Goal: Navigation & Orientation: Find specific page/section

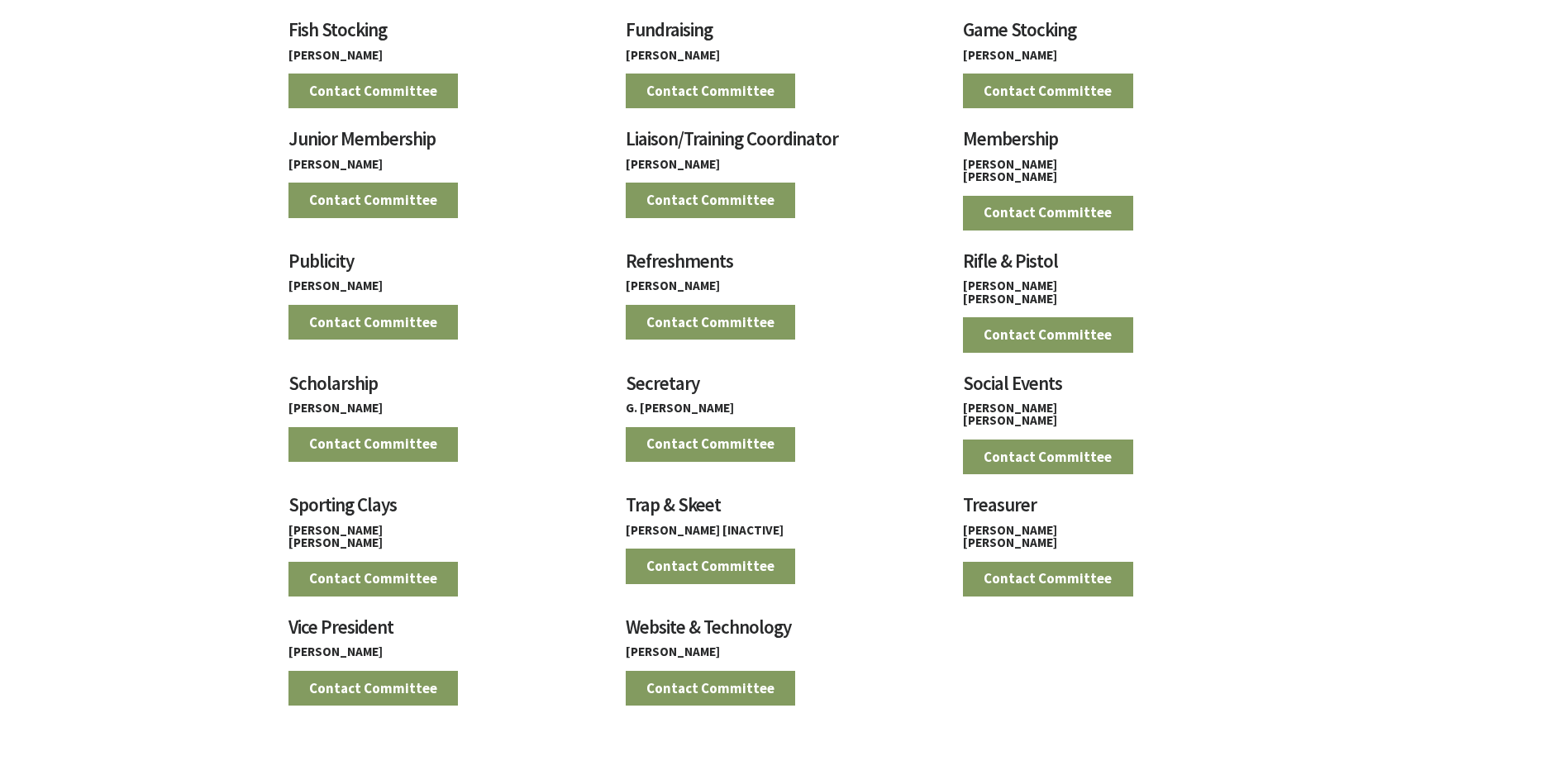
scroll to position [1487, 0]
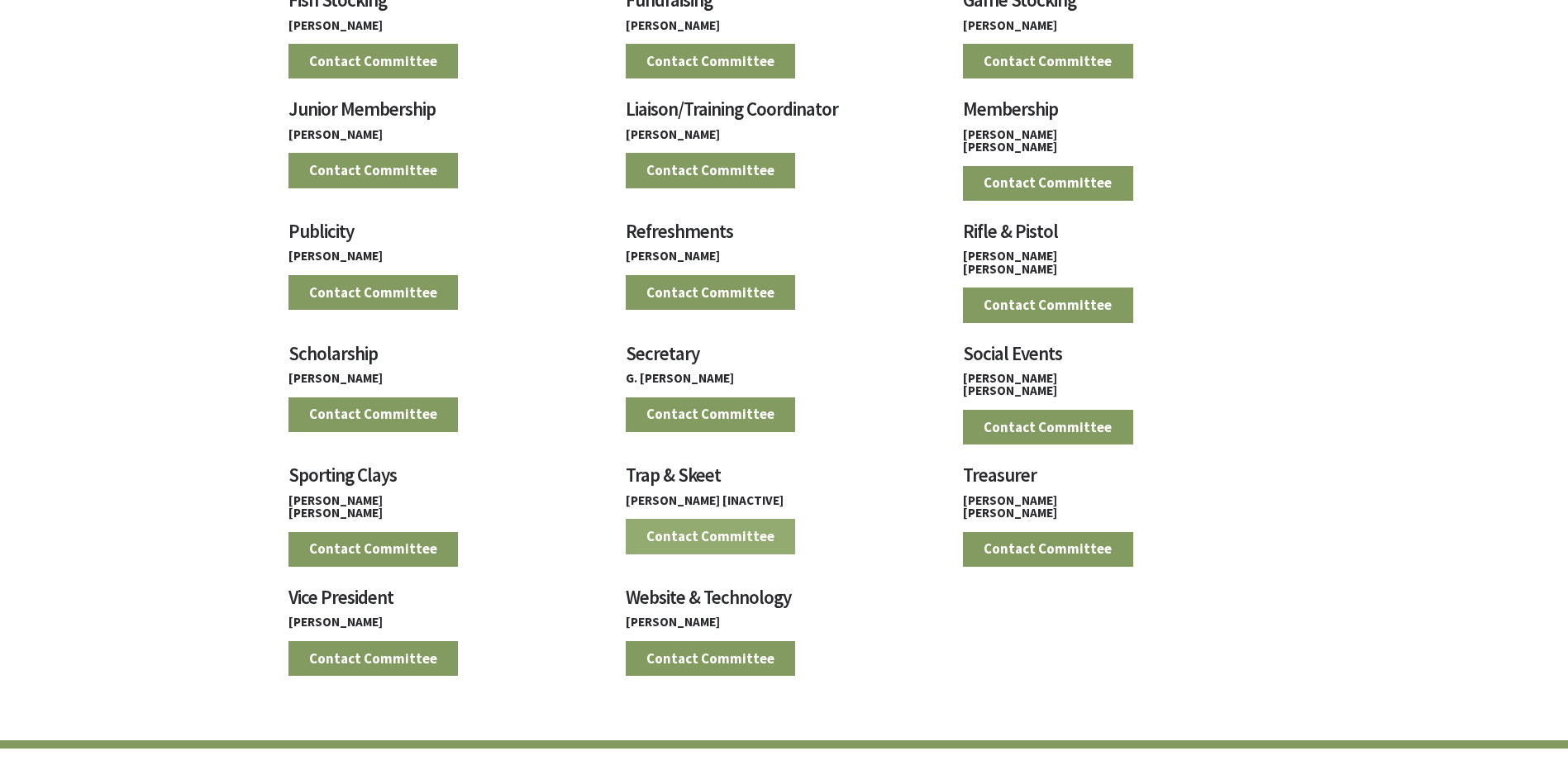
click at [679, 538] on link "Contact Committee" at bounding box center [710, 536] width 171 height 35
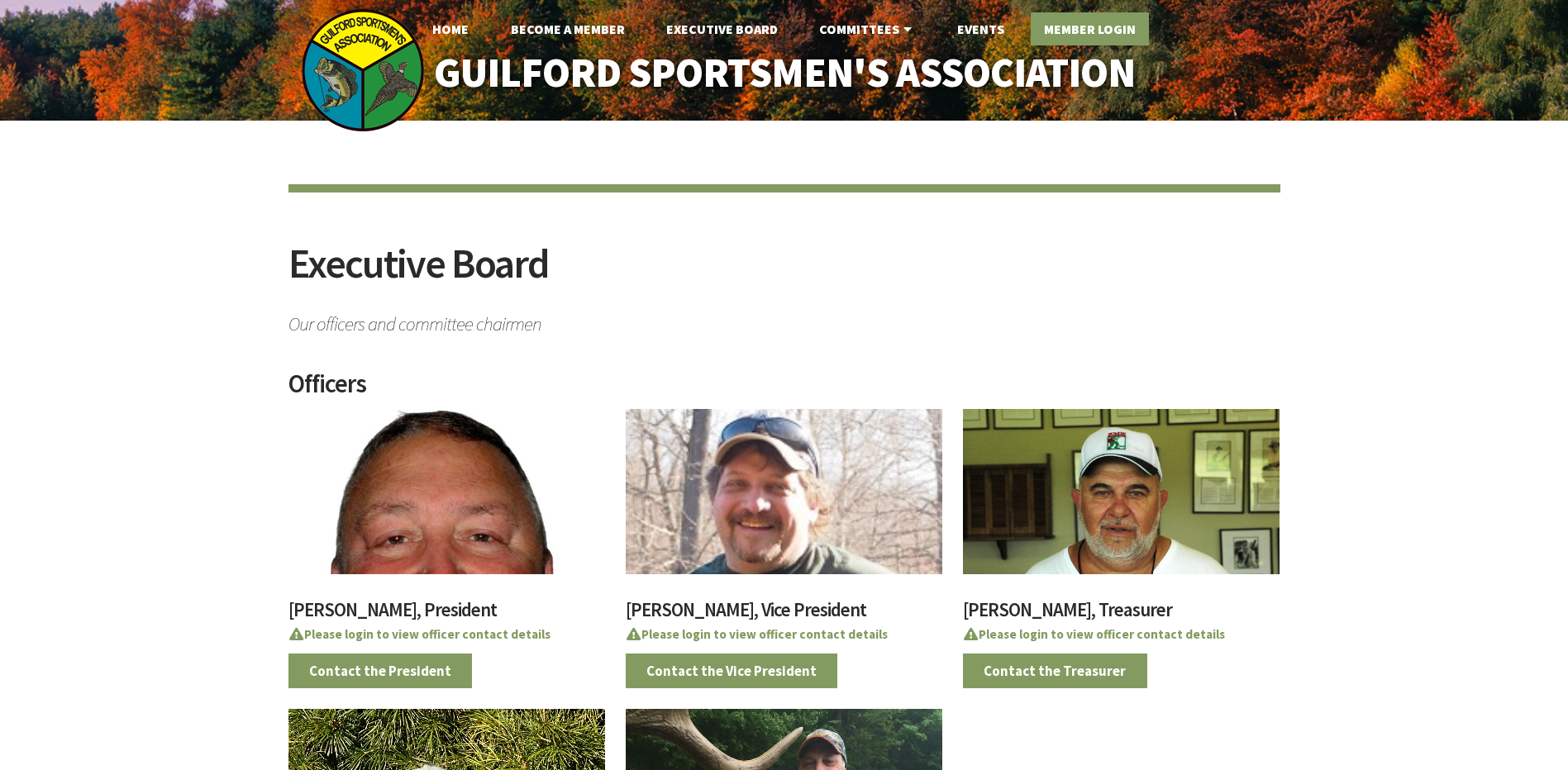
click at [1064, 24] on link "Member Login" at bounding box center [1090, 29] width 118 height 33
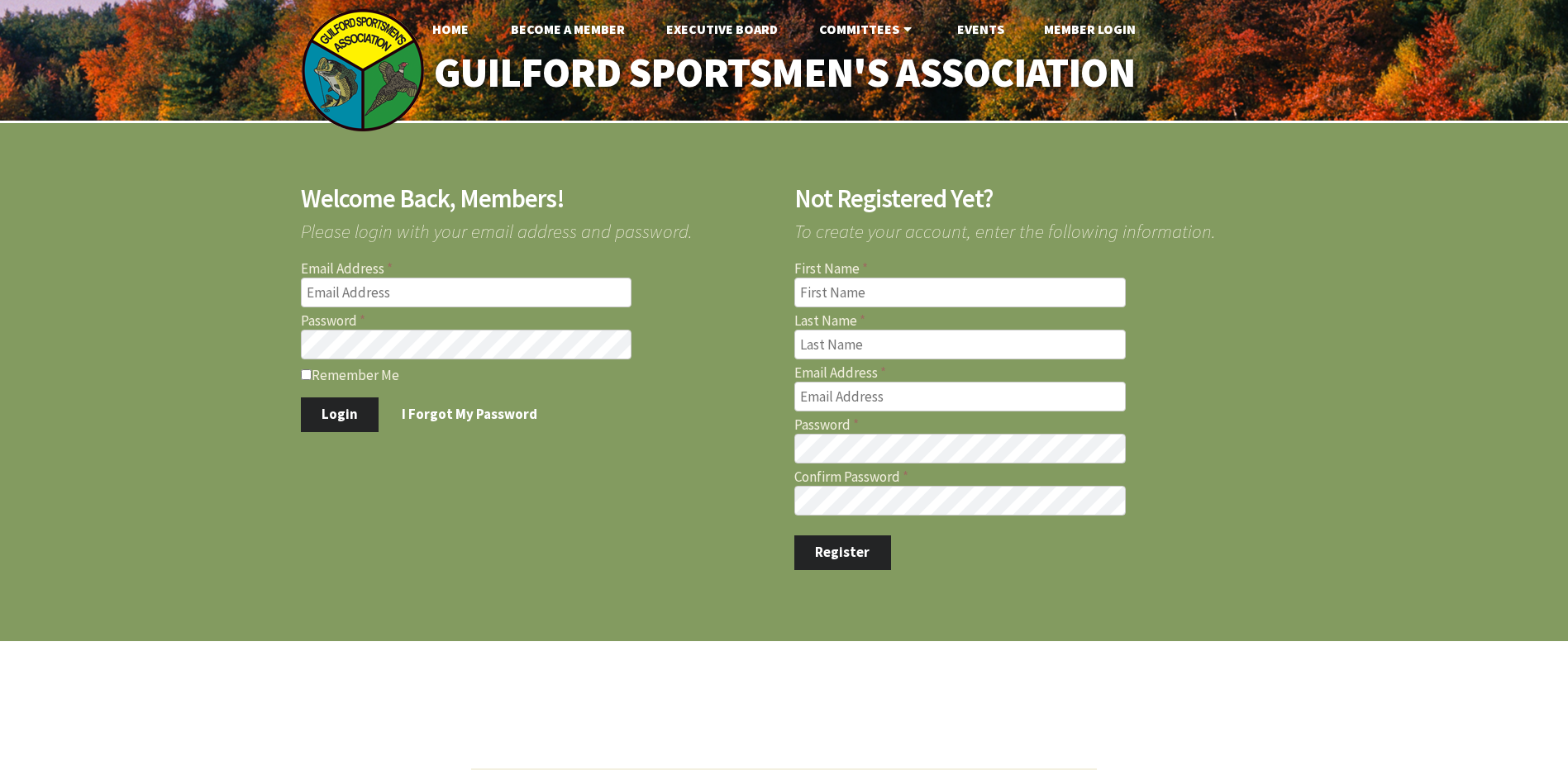
click at [428, 291] on input "Email Address" at bounding box center [466, 292] width 331 height 29
type input "[PERSON_NAME][EMAIL_ADDRESS][DOMAIN_NAME]"
click at [248, 468] on div "Welcome Back, Members! Please login with your email address and password. Email…" at bounding box center [784, 379] width 1568 height 511
click at [306, 378] on input "Remember Me" at bounding box center [306, 374] width 11 height 11
checkbox input "true"
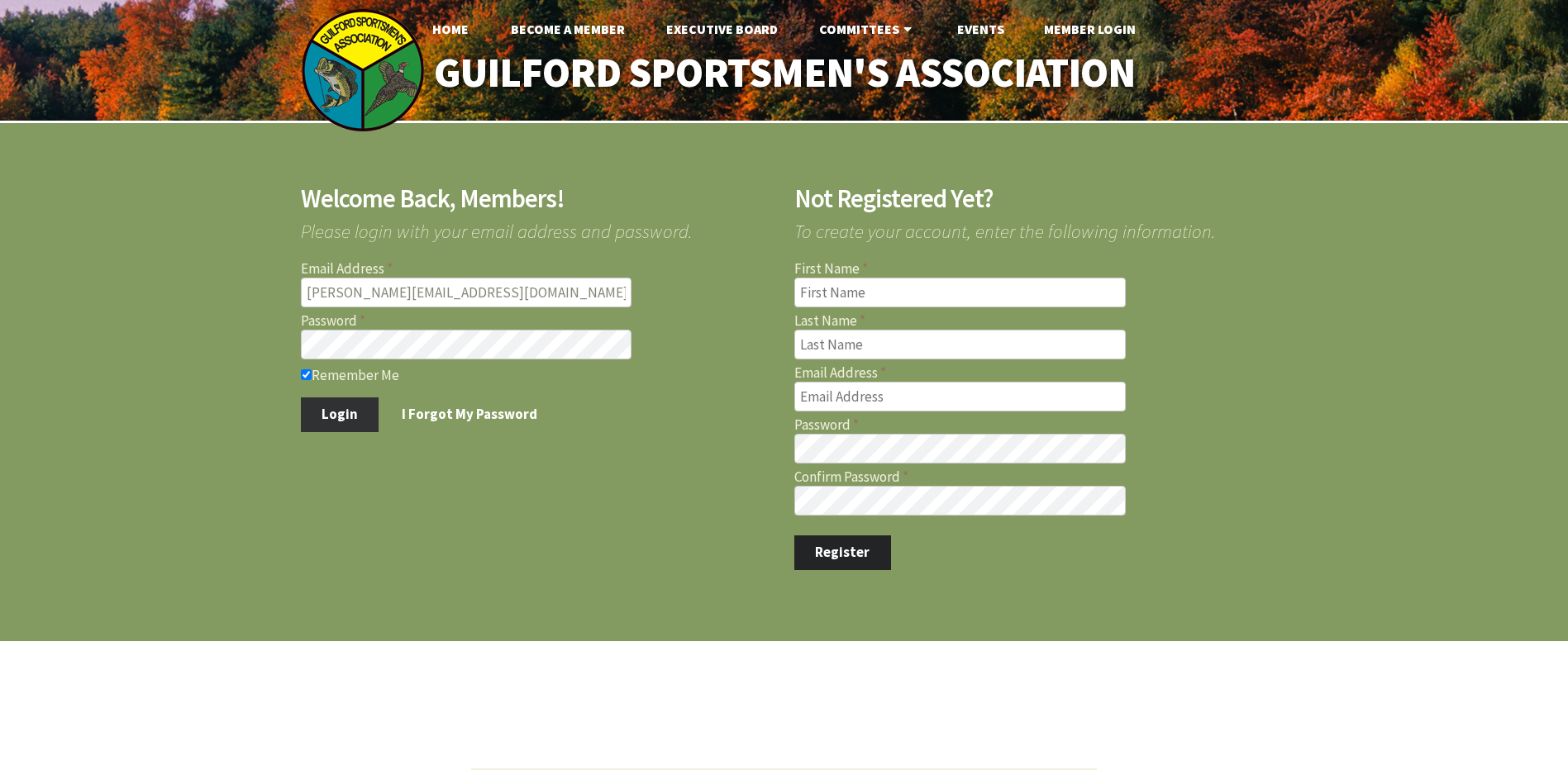
click at [307, 413] on button "Login" at bounding box center [340, 414] width 79 height 35
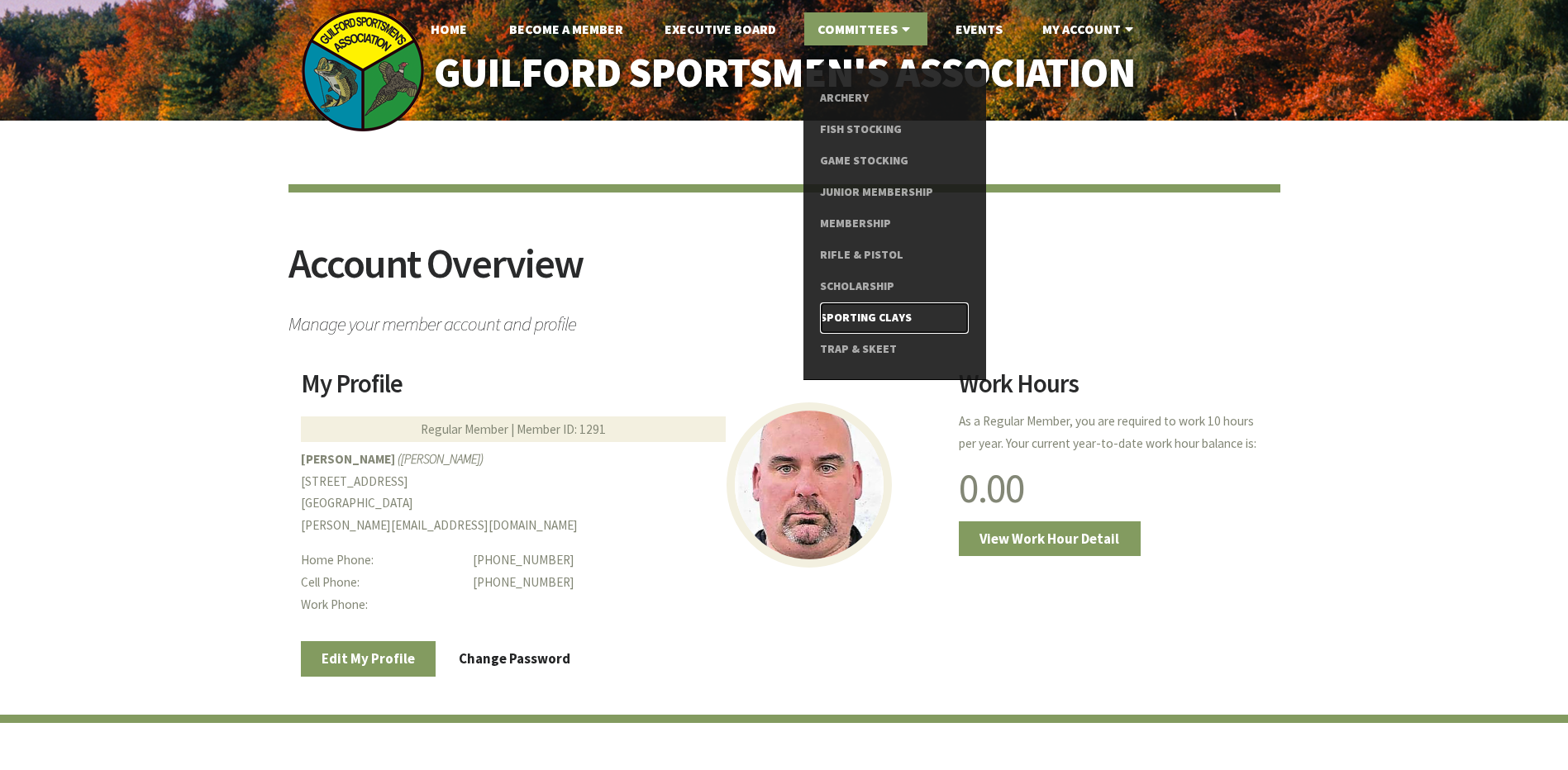
click at [881, 322] on link "Sporting Clays" at bounding box center [894, 318] width 148 height 31
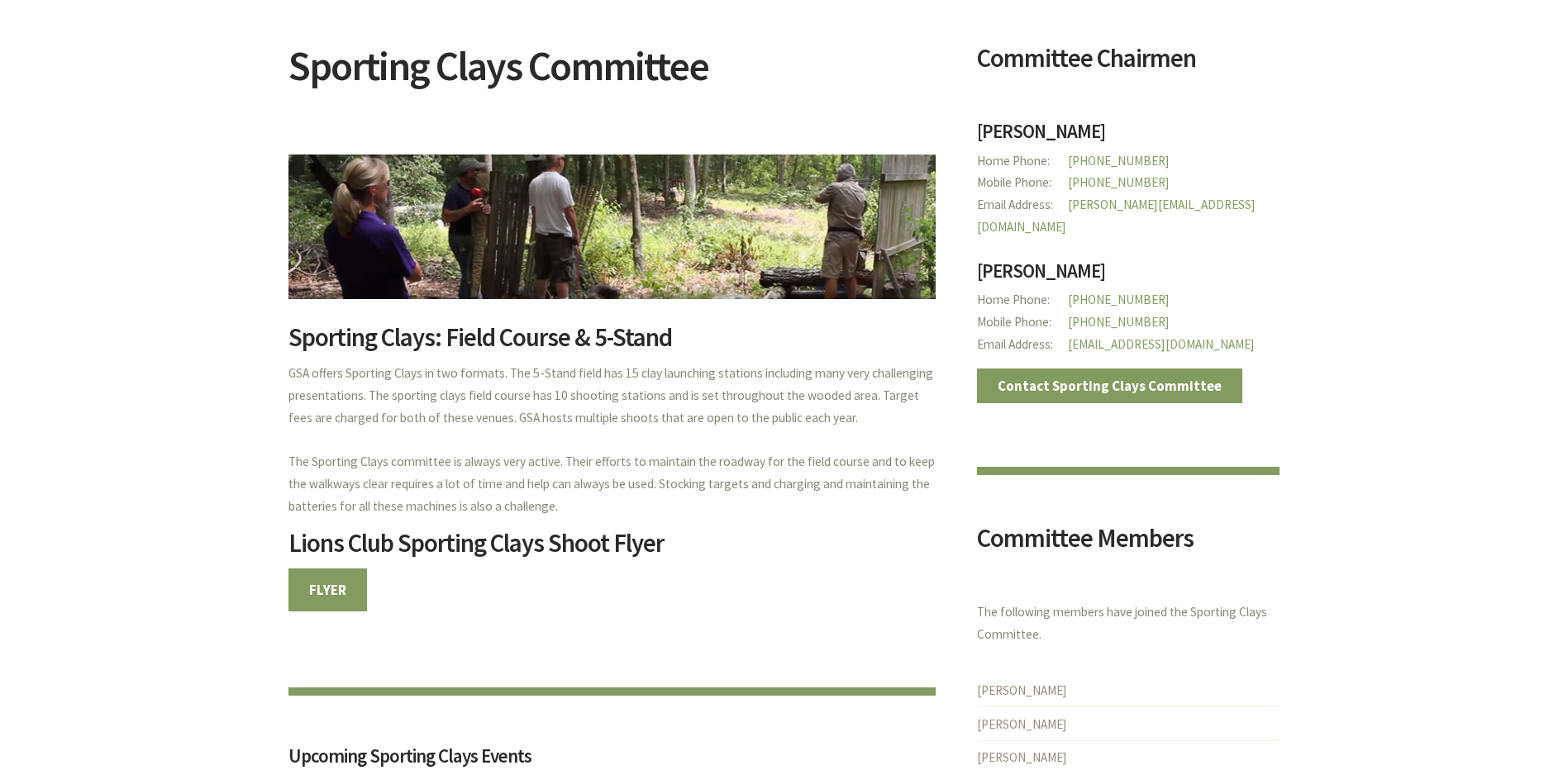
scroll to position [248, 0]
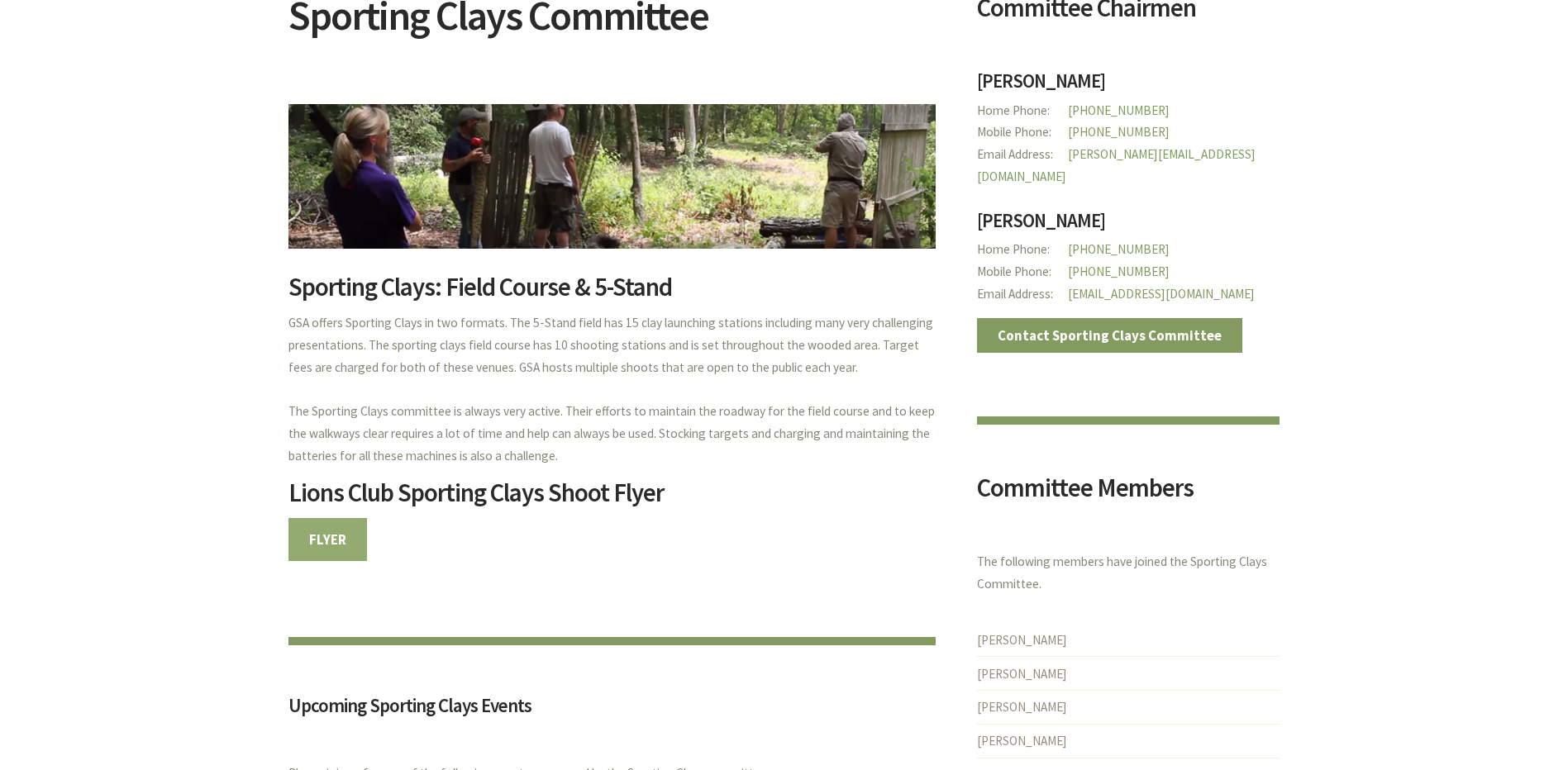
click at [323, 545] on link "FLYER" at bounding box center [328, 540] width 80 height 43
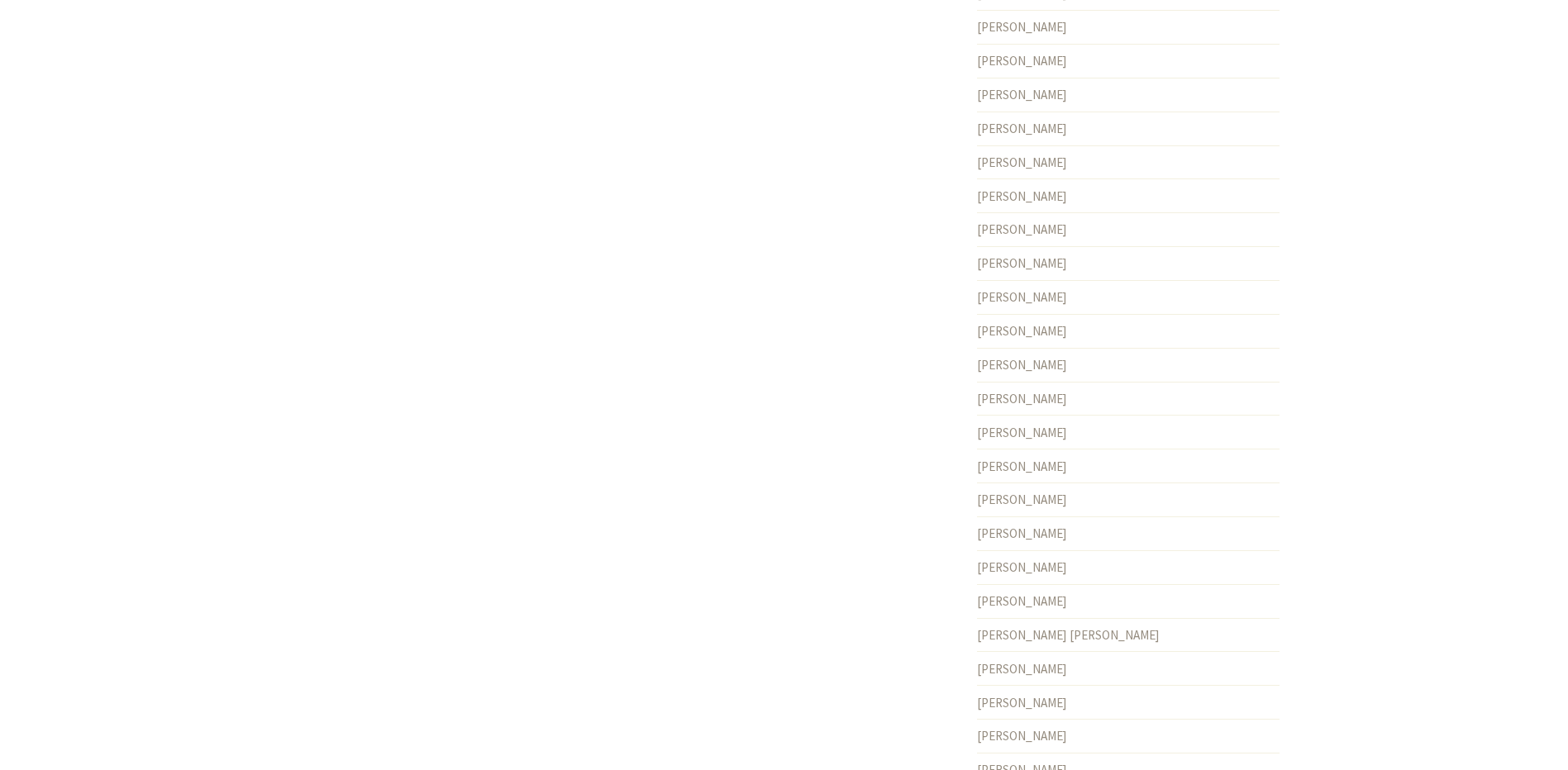
scroll to position [3388, 0]
click at [1060, 463] on link "Christopher Lussier" at bounding box center [1021, 471] width 90 height 16
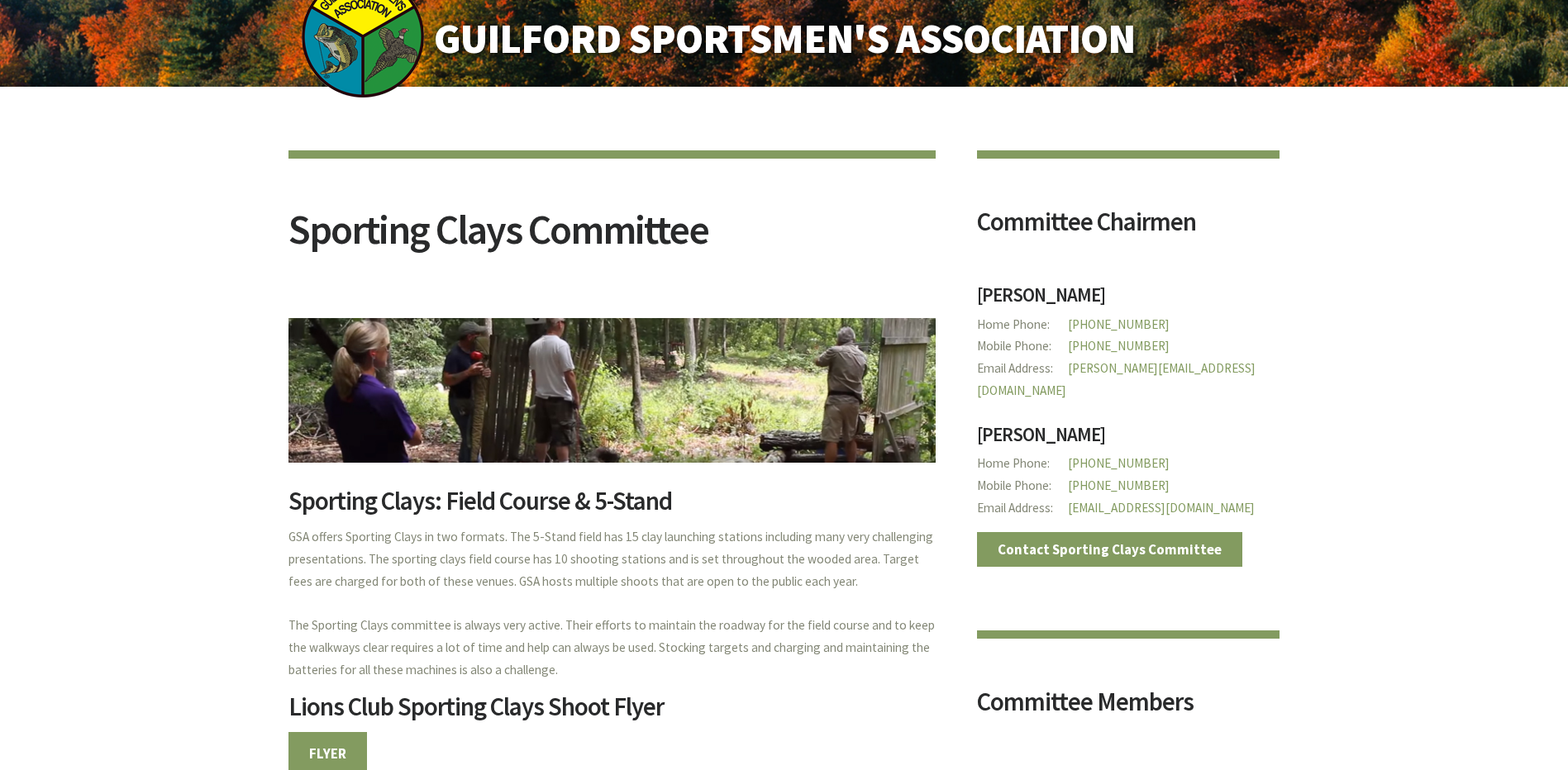
scroll to position [18, 0]
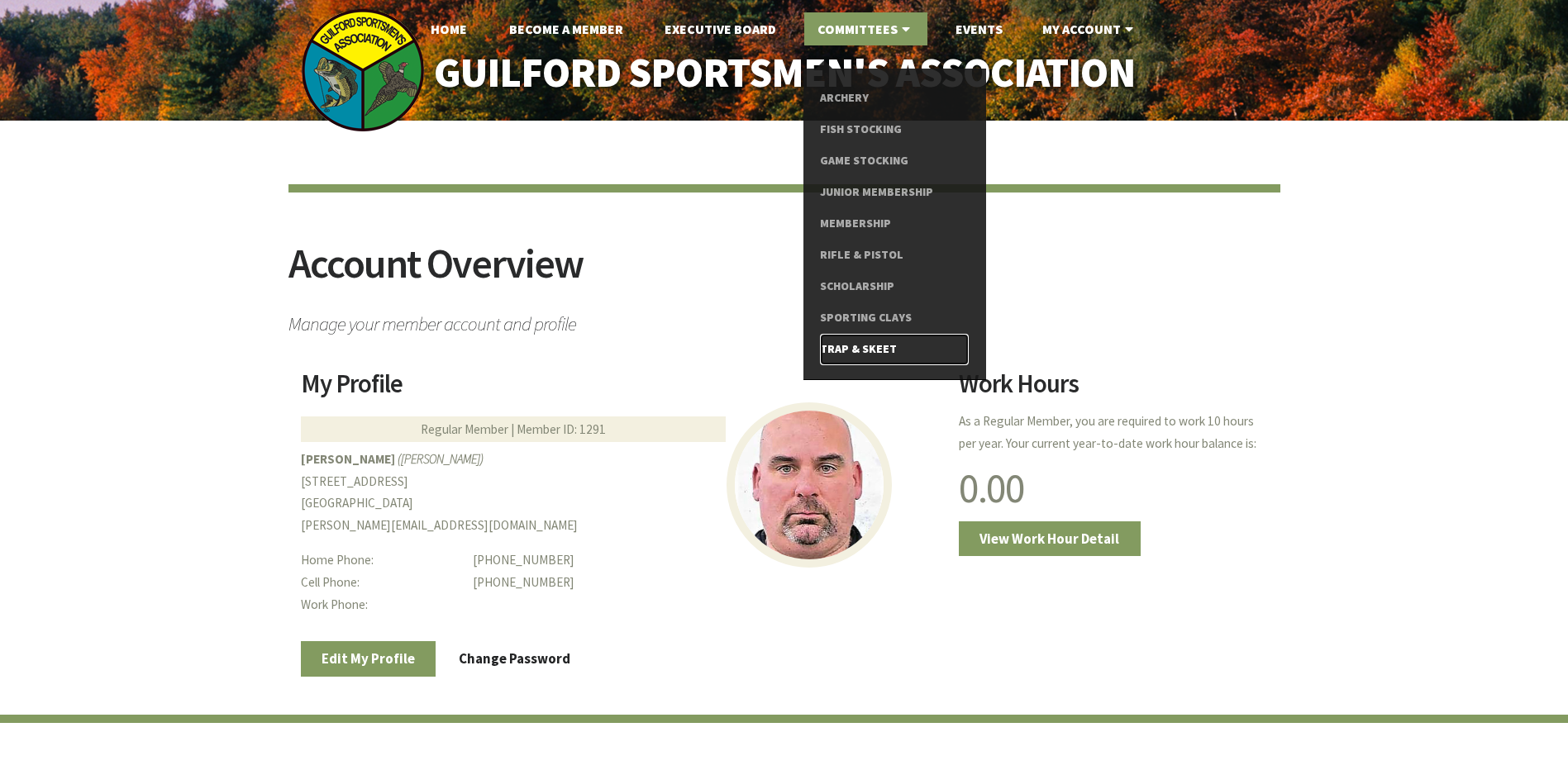
click at [854, 345] on link "Trap & Skeet" at bounding box center [894, 349] width 148 height 31
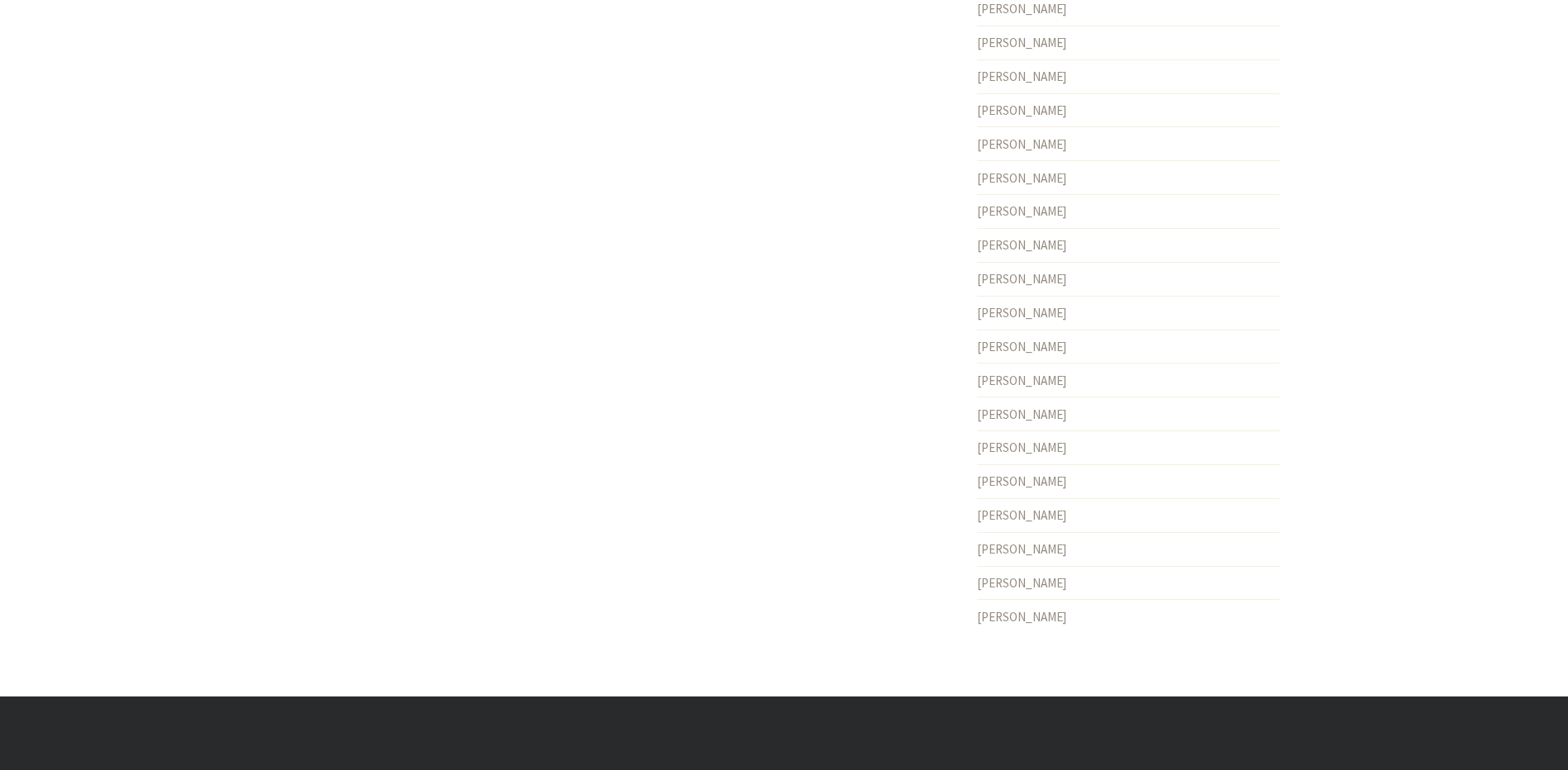
scroll to position [5371, 0]
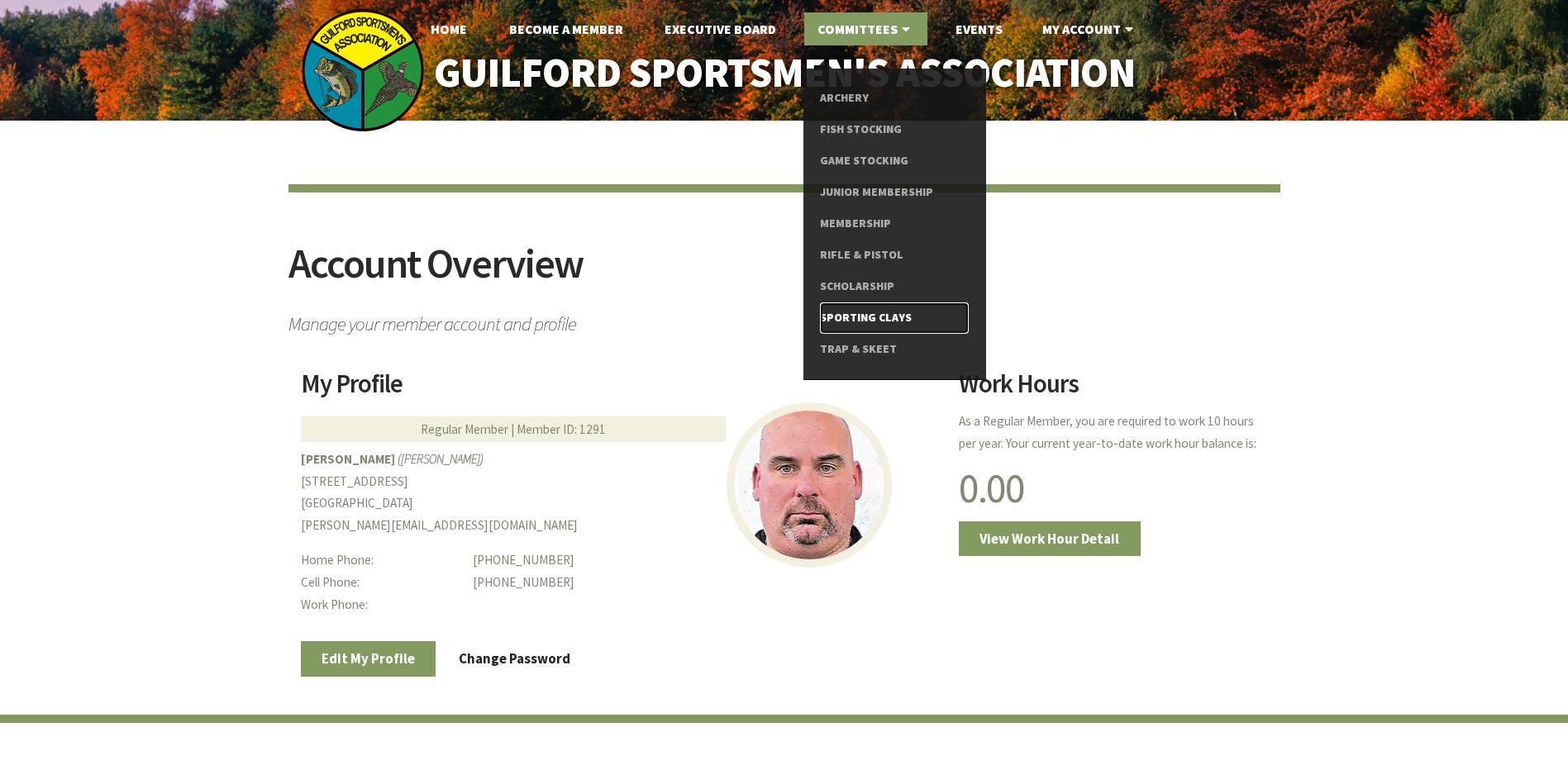
click at [848, 313] on link "Sporting Clays" at bounding box center [894, 318] width 148 height 31
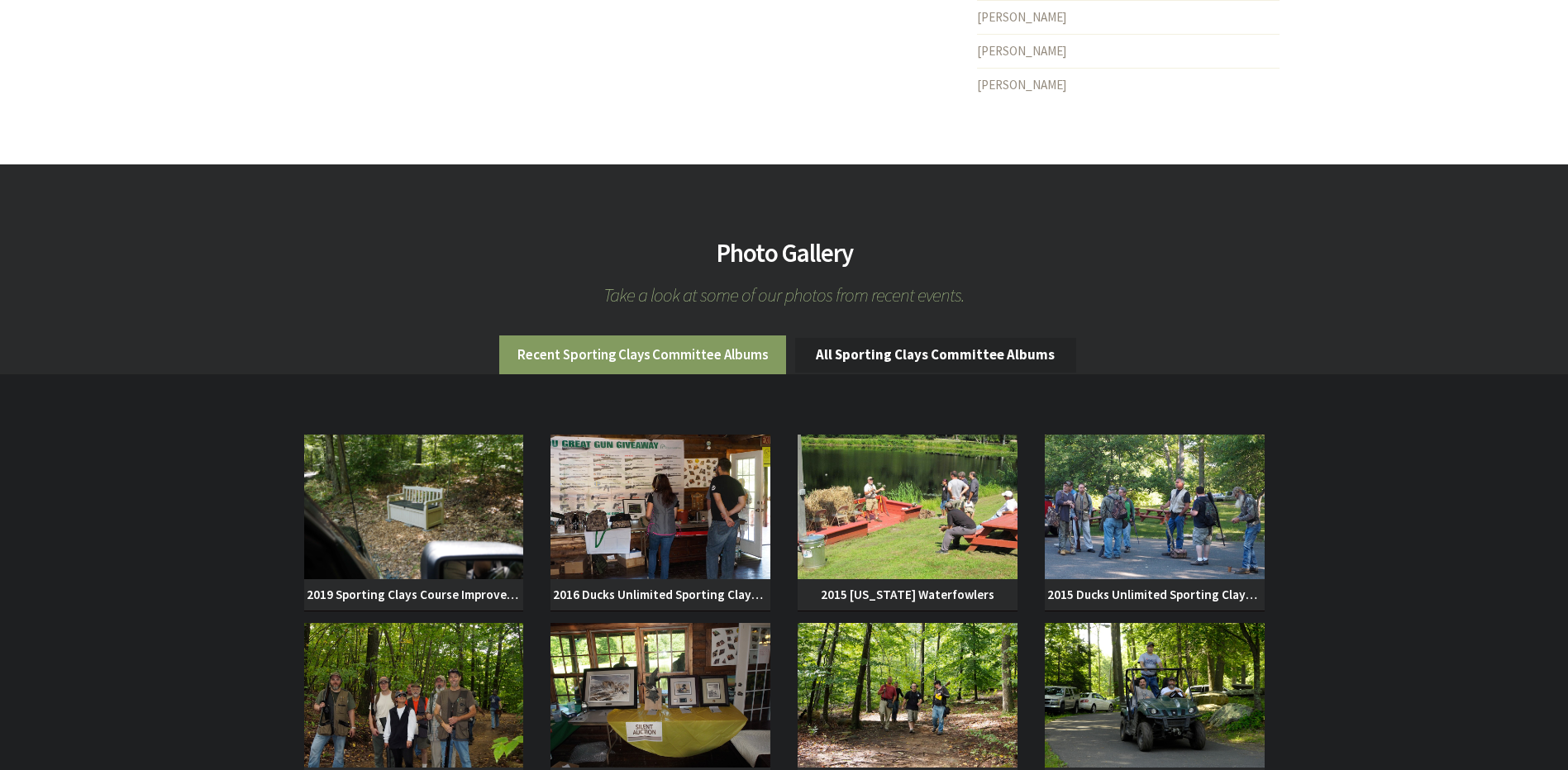
scroll to position [5949, 0]
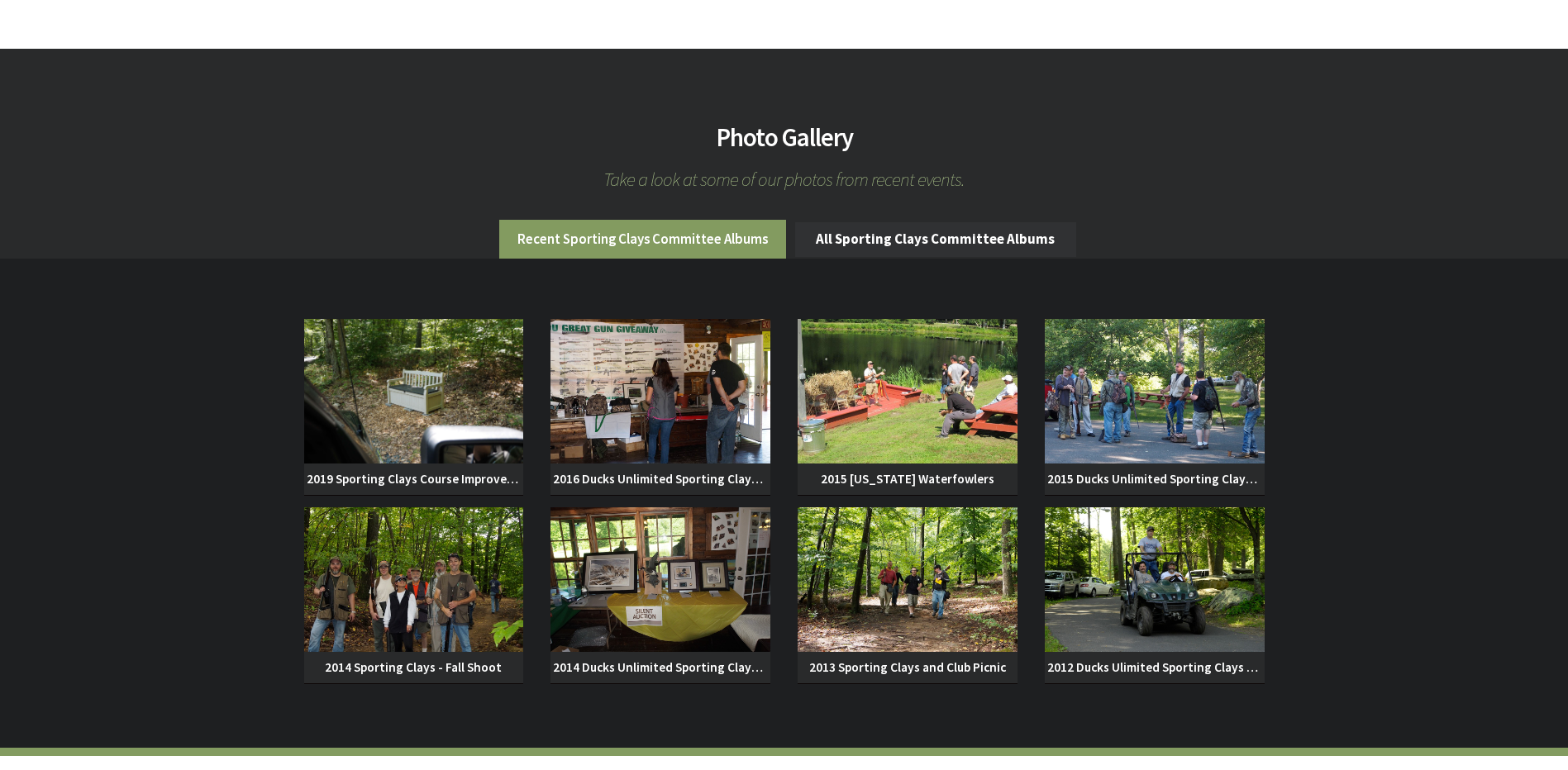
click at [1003, 222] on link "All Sporting Clays Committee Albums" at bounding box center [935, 239] width 281 height 35
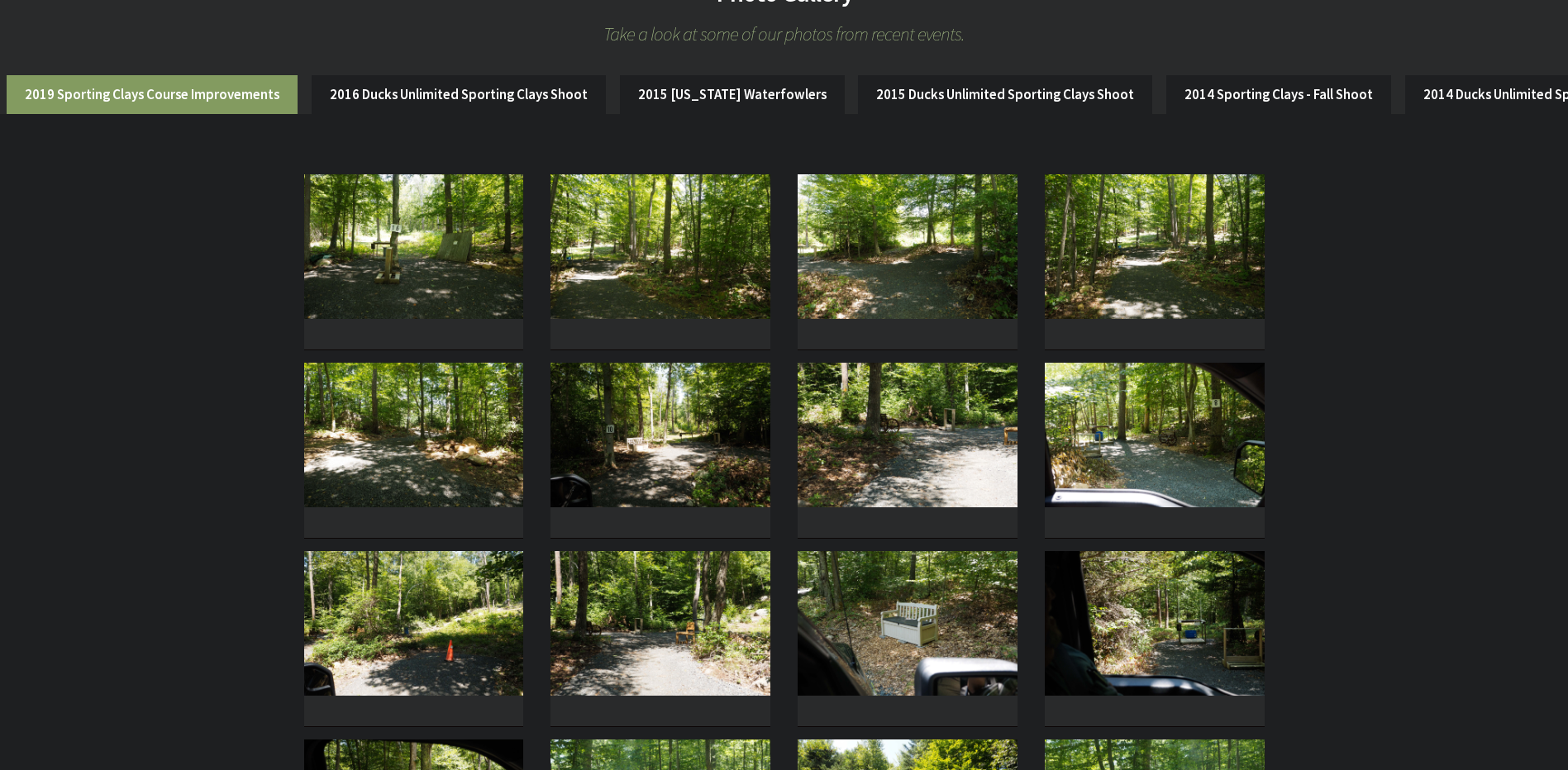
scroll to position [414, 0]
